Goal: Information Seeking & Learning: Learn about a topic

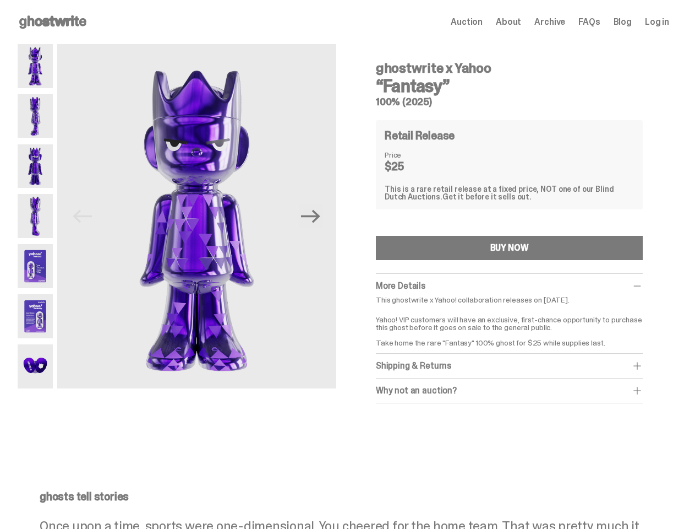
click at [347, 264] on div "Previous Next ghostwrite x Yahoo “Fantasy” 100% (2025) Retail Release Price $25…" at bounding box center [344, 241] width 652 height 394
click at [203, 216] on img at bounding box center [196, 218] width 279 height 349
click at [315, 216] on icon "Next" at bounding box center [310, 215] width 19 height 13
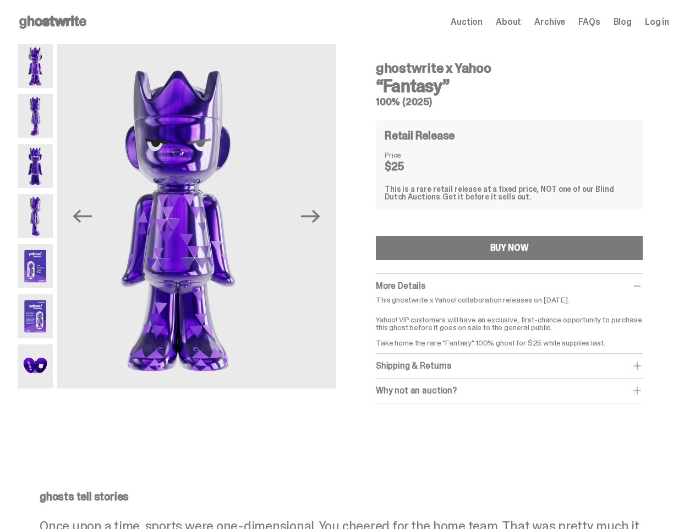
click at [0, 64] on div "ghostwrite x Yahoo “Fantasy” 100% (2025) Previous Next ghostwrite x Yahoo “Fant…" at bounding box center [343, 241] width 687 height 394
